Goal: Information Seeking & Learning: Find specific fact

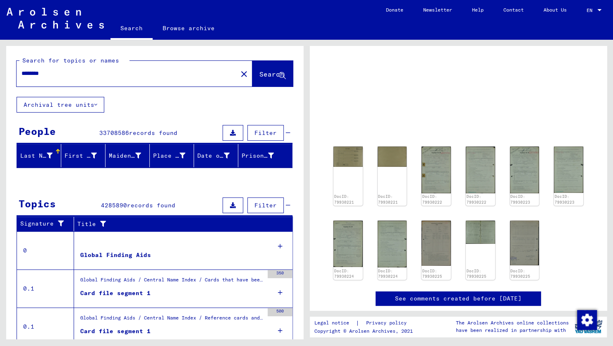
scroll to position [105, 0]
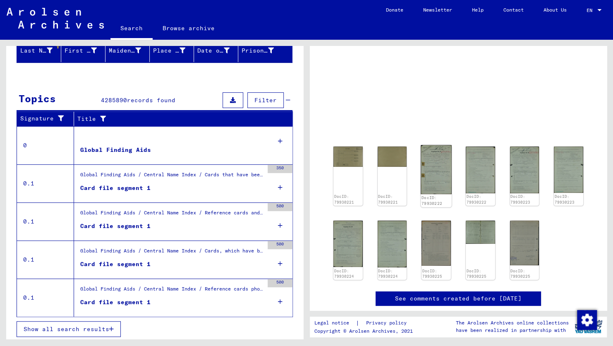
click at [431, 162] on img at bounding box center [436, 169] width 31 height 49
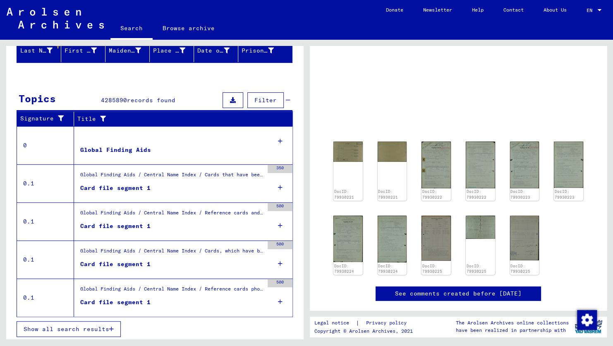
scroll to position [0, 0]
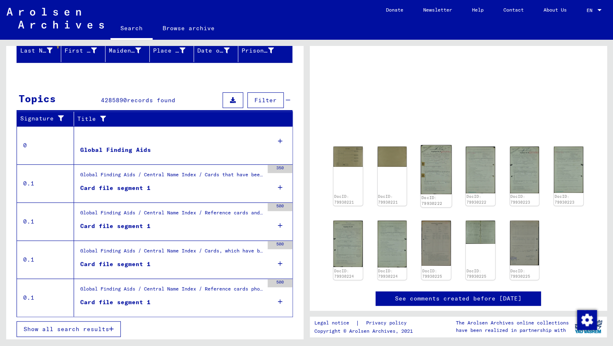
click at [434, 164] on img at bounding box center [436, 169] width 31 height 49
drag, startPoint x: 434, startPoint y: 164, endPoint x: 447, endPoint y: 160, distance: 13.5
click at [447, 160] on img at bounding box center [436, 169] width 31 height 49
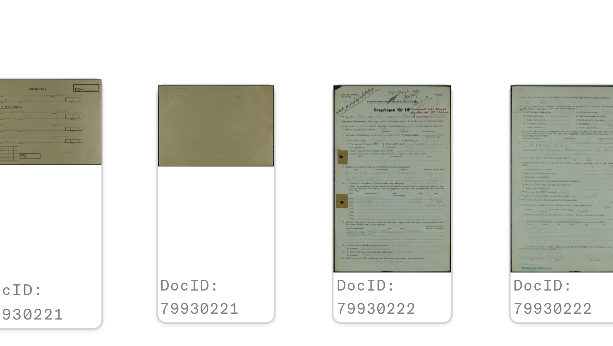
click at [357, 158] on img at bounding box center [348, 156] width 31 height 22
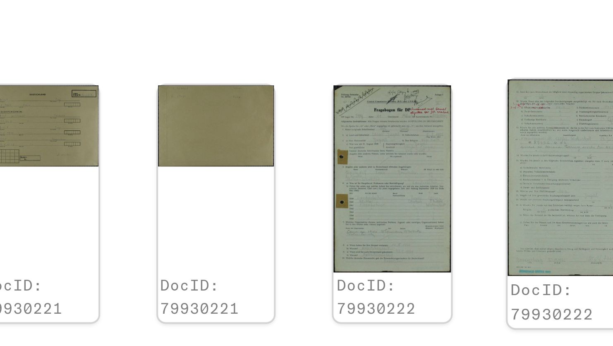
click at [478, 165] on img at bounding box center [480, 169] width 31 height 49
